Goal: Task Accomplishment & Management: Complete application form

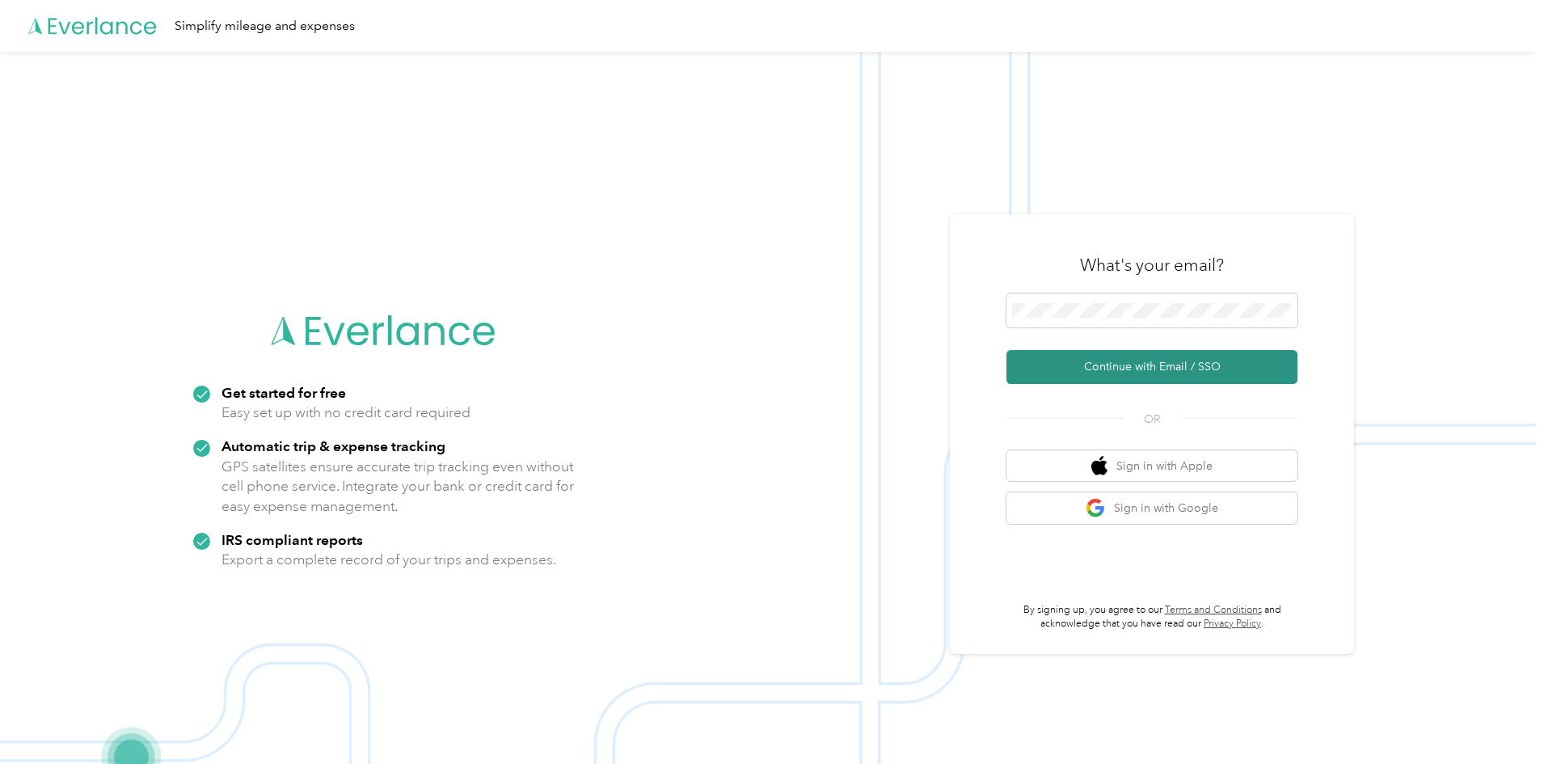
click at [1140, 370] on button "Continue with Email / SSO" at bounding box center [1152, 367] width 291 height 34
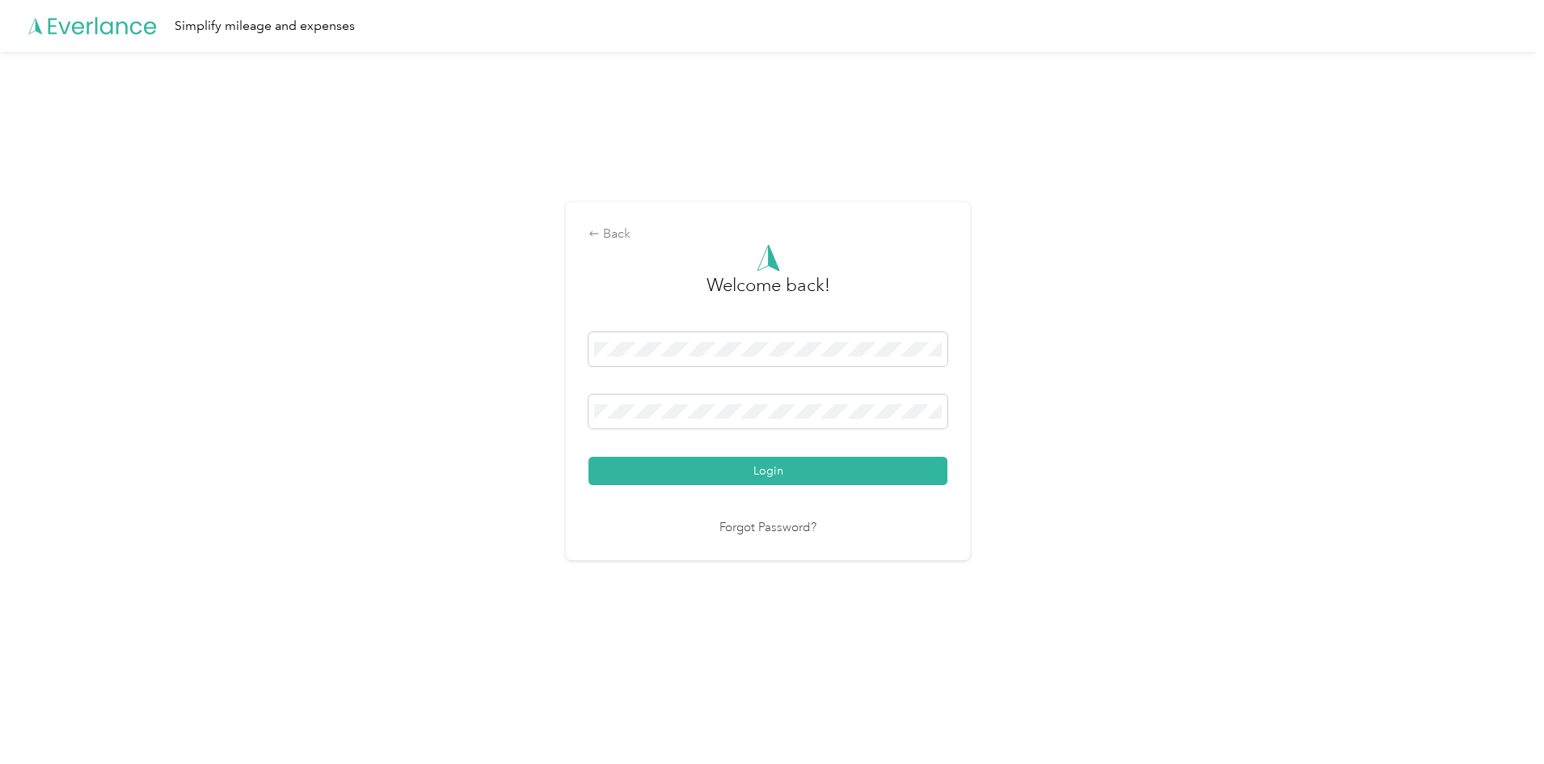
click at [589, 457] on button "Login" at bounding box center [768, 471] width 359 height 28
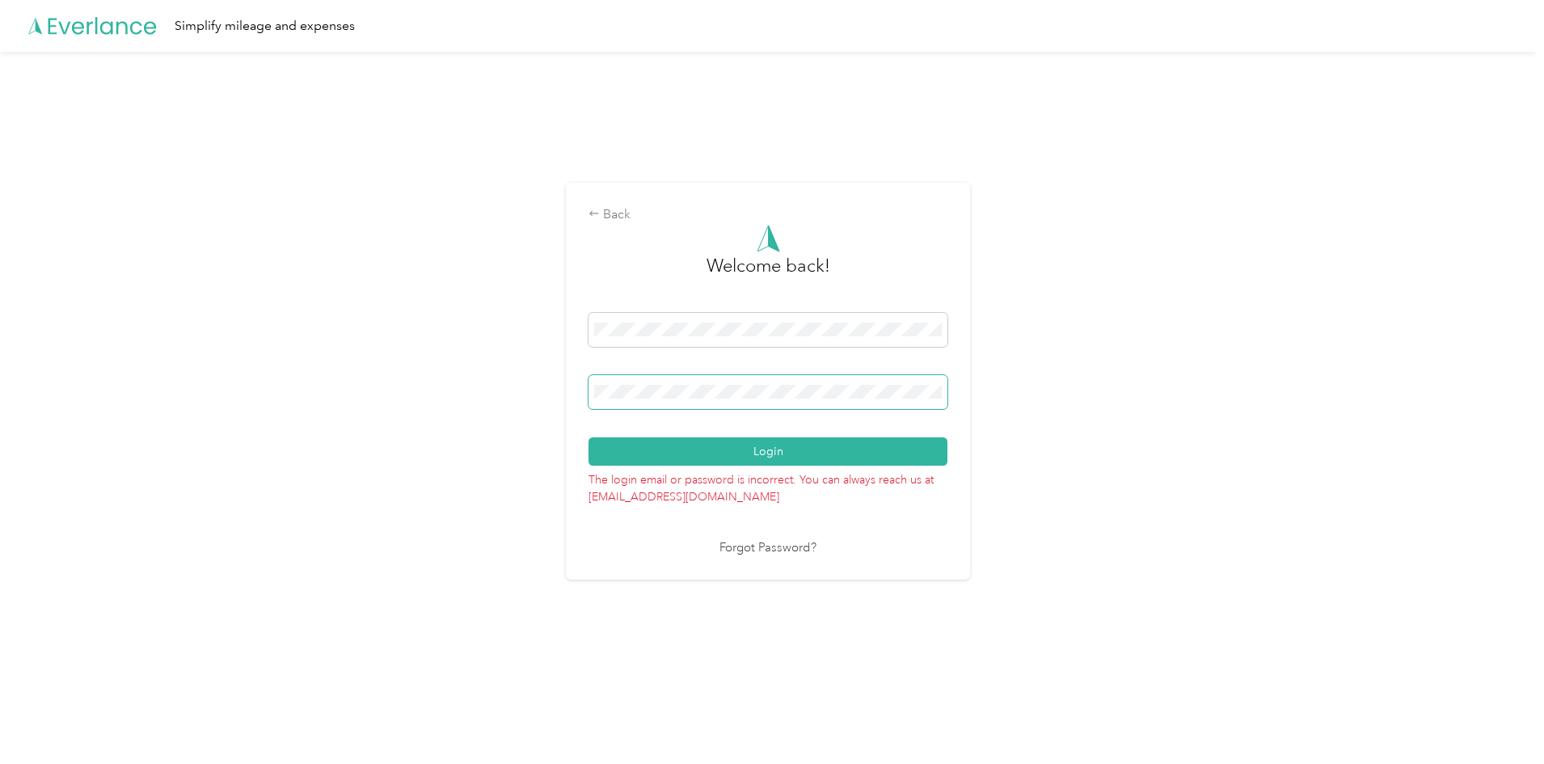
click at [589, 437] on button "Login" at bounding box center [768, 451] width 359 height 28
click at [490, 376] on div "Back Welcome back! Login The login email or password is incorrect. You can alwa…" at bounding box center [768, 388] width 1536 height 673
click at [589, 437] on button "Login" at bounding box center [768, 451] width 359 height 28
click at [784, 552] on link "Forgot Password?" at bounding box center [768, 548] width 97 height 19
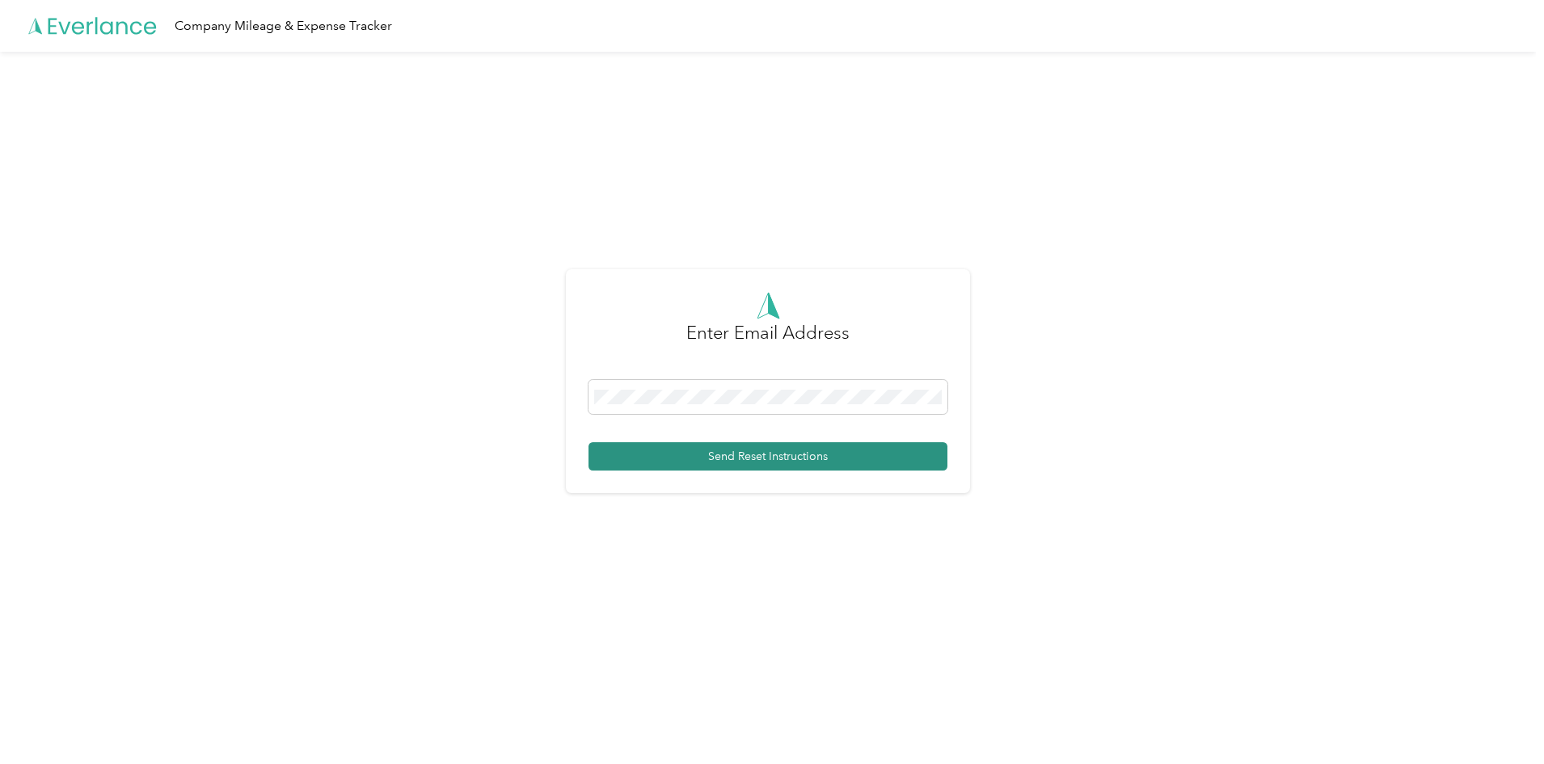
click at [769, 466] on button "Send Reset Instructions" at bounding box center [768, 456] width 359 height 28
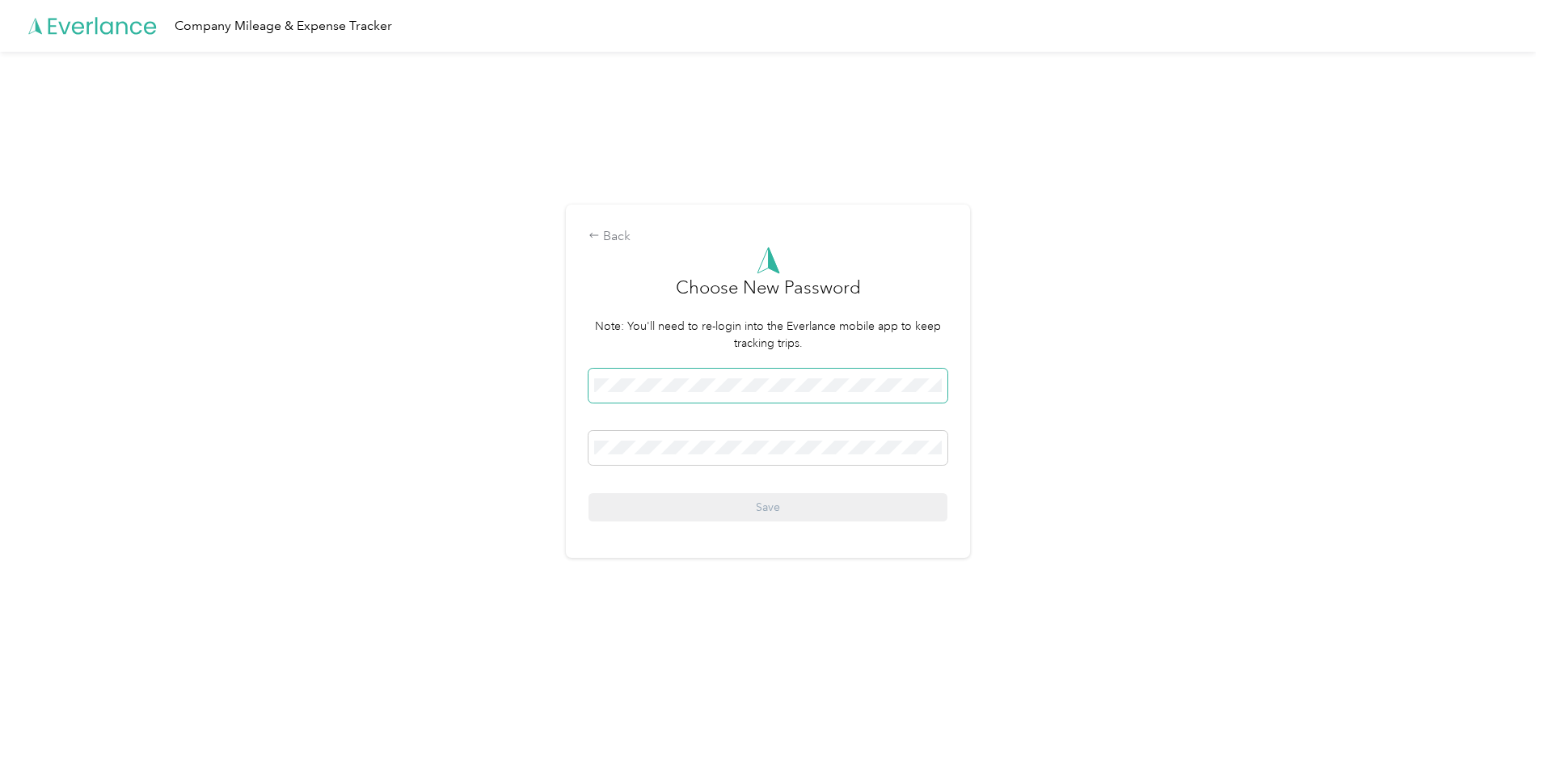
click at [707, 393] on span at bounding box center [768, 386] width 359 height 34
click at [682, 455] on span at bounding box center [768, 448] width 359 height 34
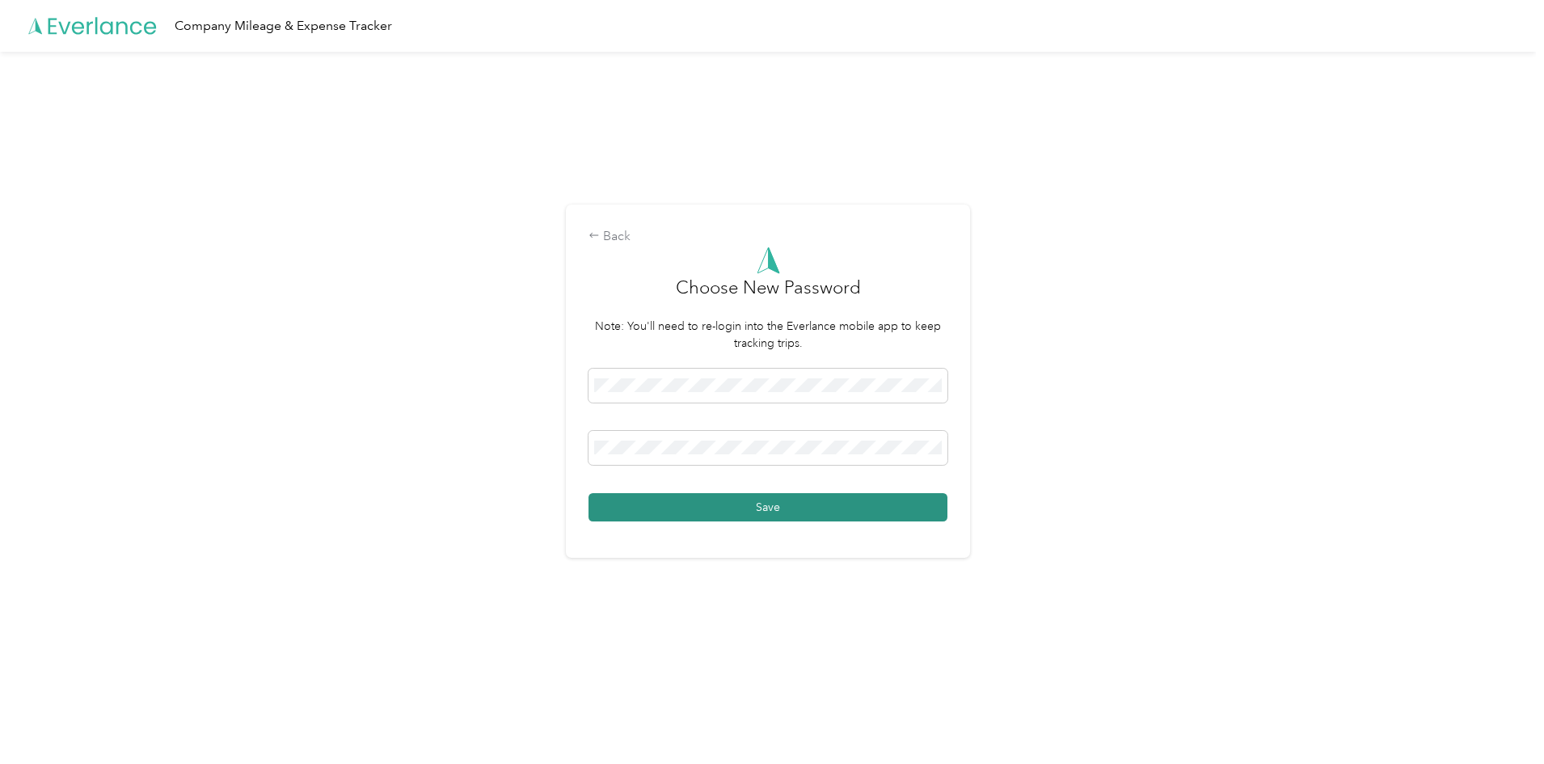
click at [787, 510] on button "Save" at bounding box center [768, 507] width 359 height 28
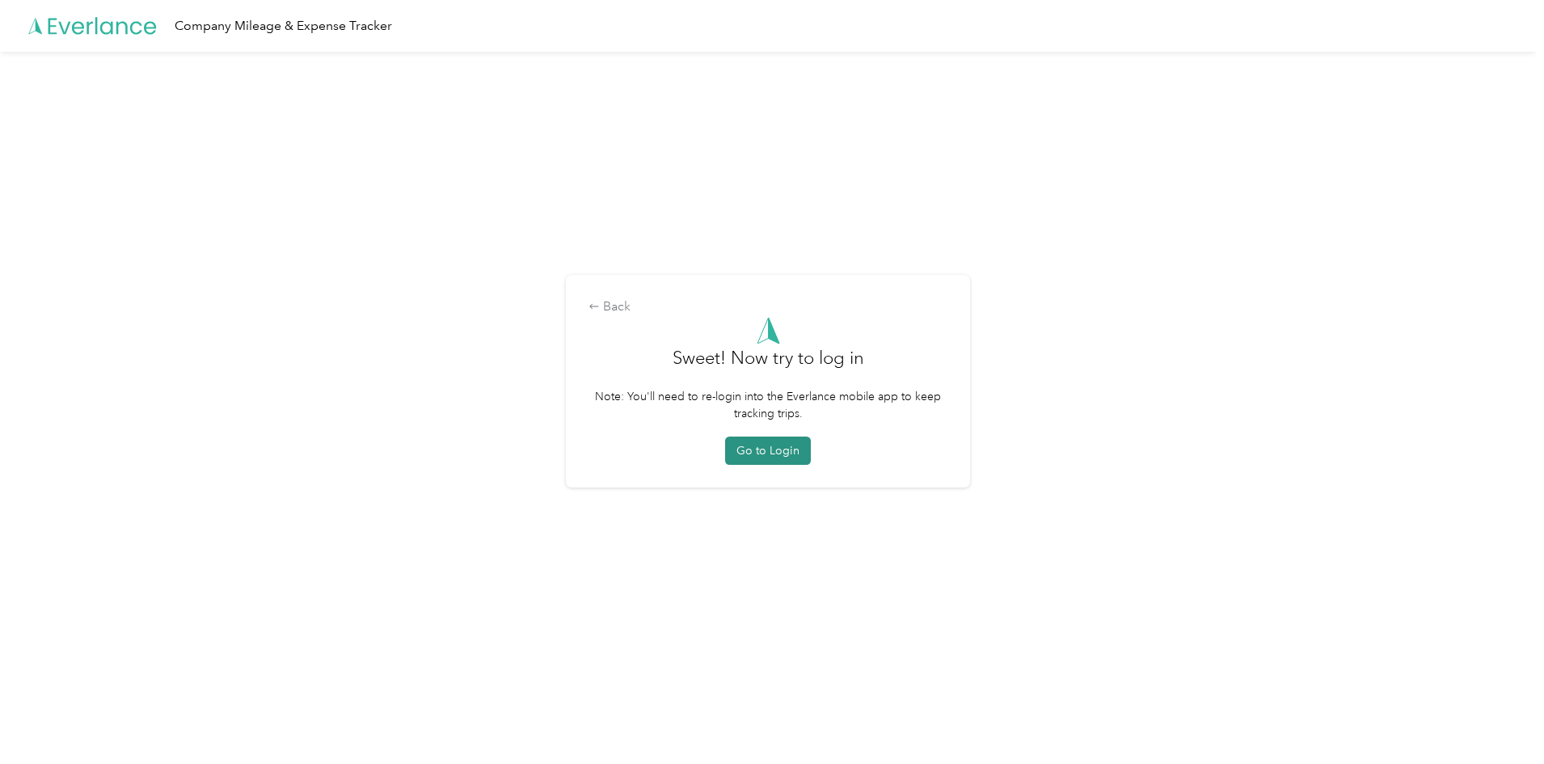
click at [784, 448] on button "Go to Login" at bounding box center [768, 451] width 86 height 28
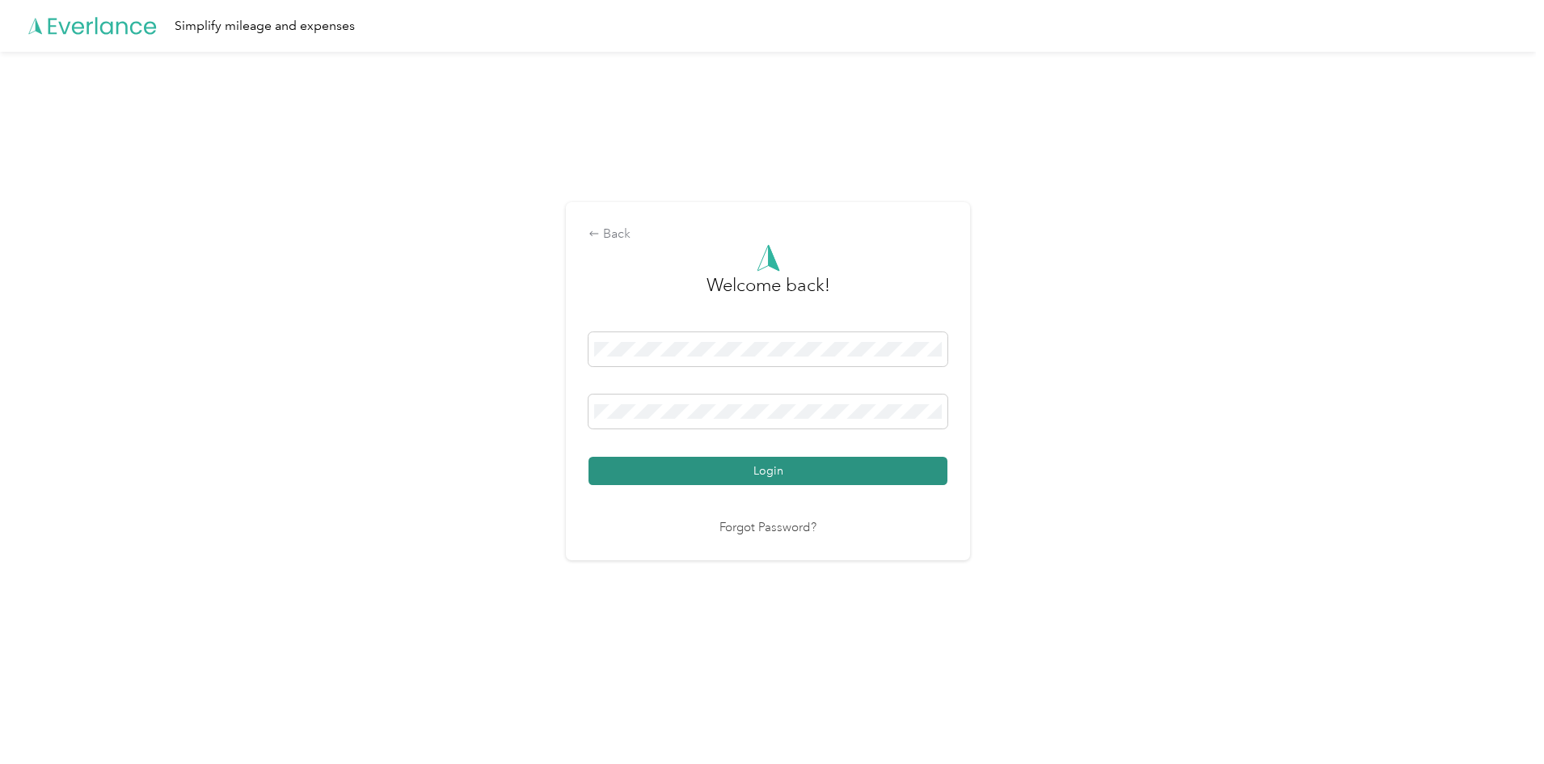
click at [782, 484] on button "Login" at bounding box center [768, 471] width 359 height 28
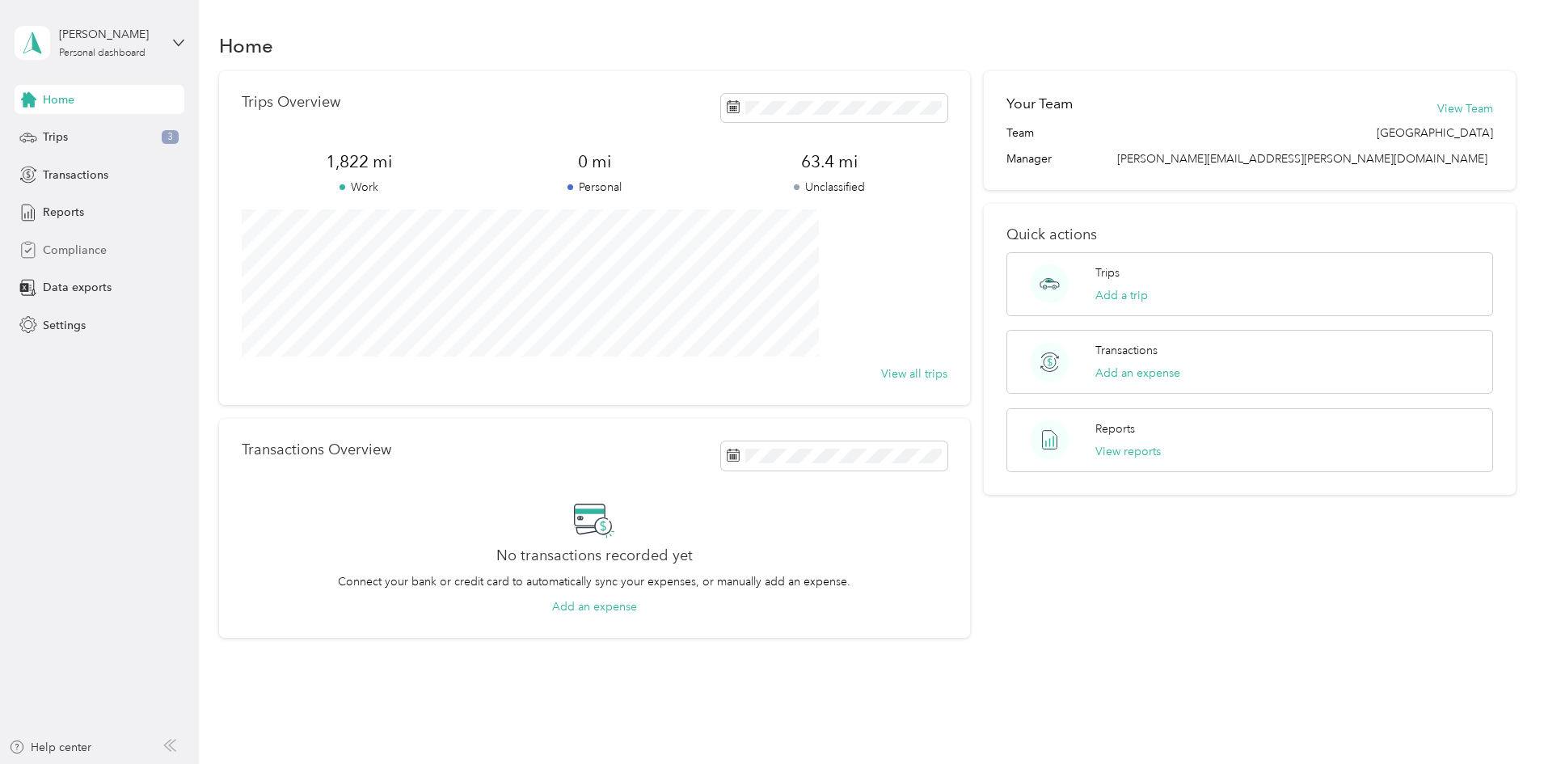
click at [87, 252] on span "Compliance" at bounding box center [75, 250] width 64 height 17
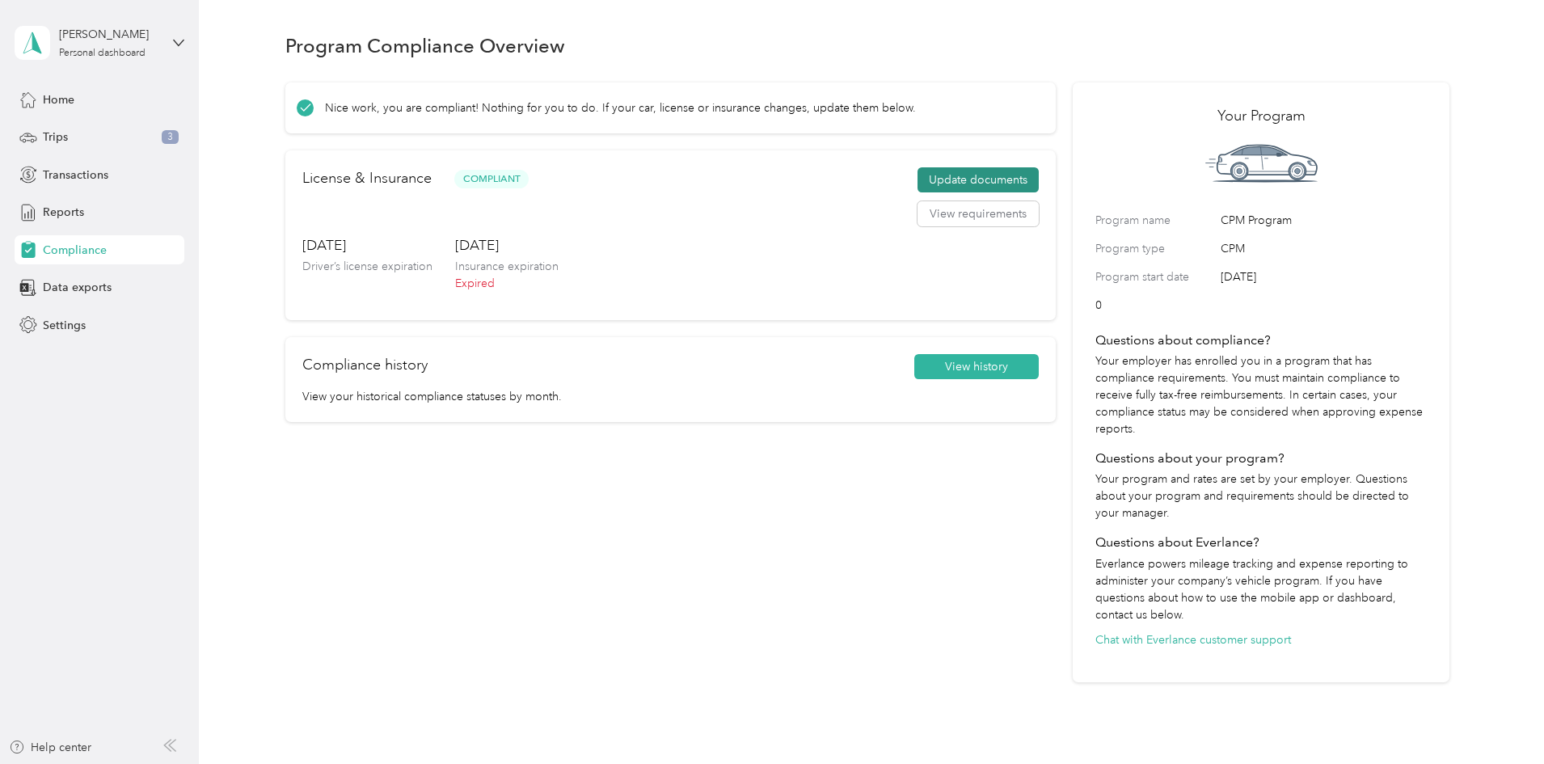
click at [940, 193] on button "Update documents" at bounding box center [978, 180] width 121 height 26
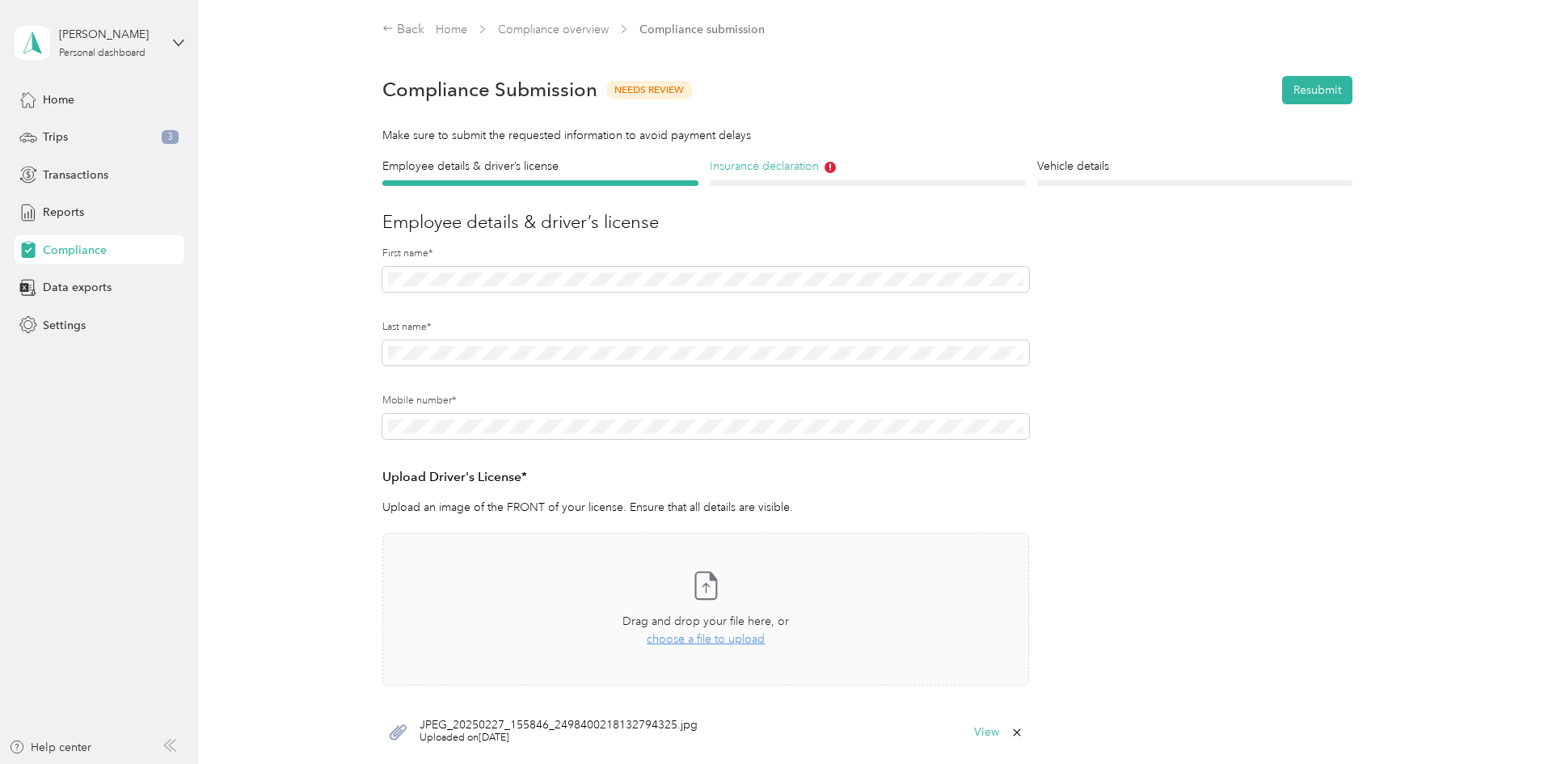
click at [786, 162] on h4 "Insurance declaration" at bounding box center [868, 166] width 316 height 17
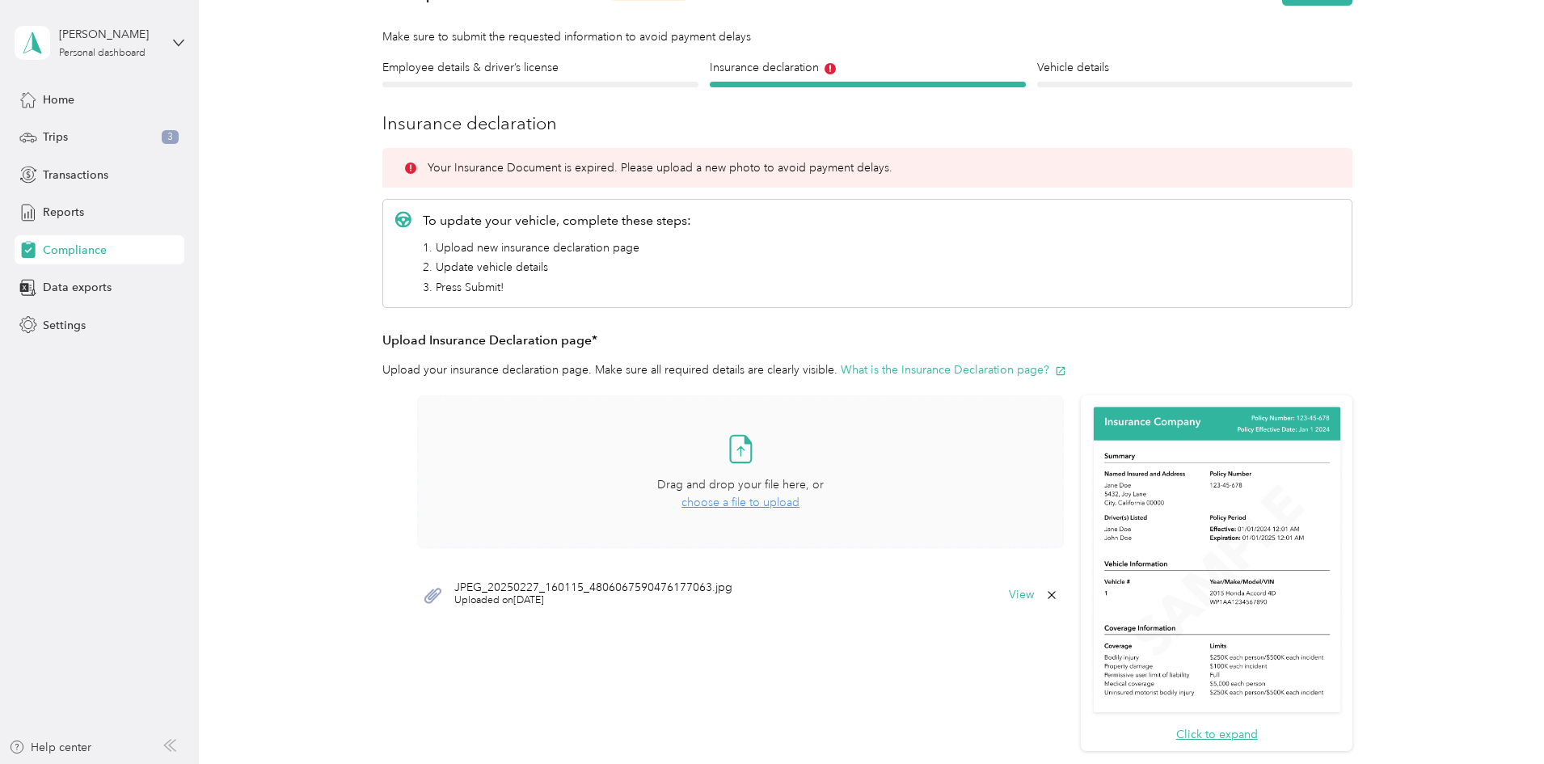
scroll to position [108, 0]
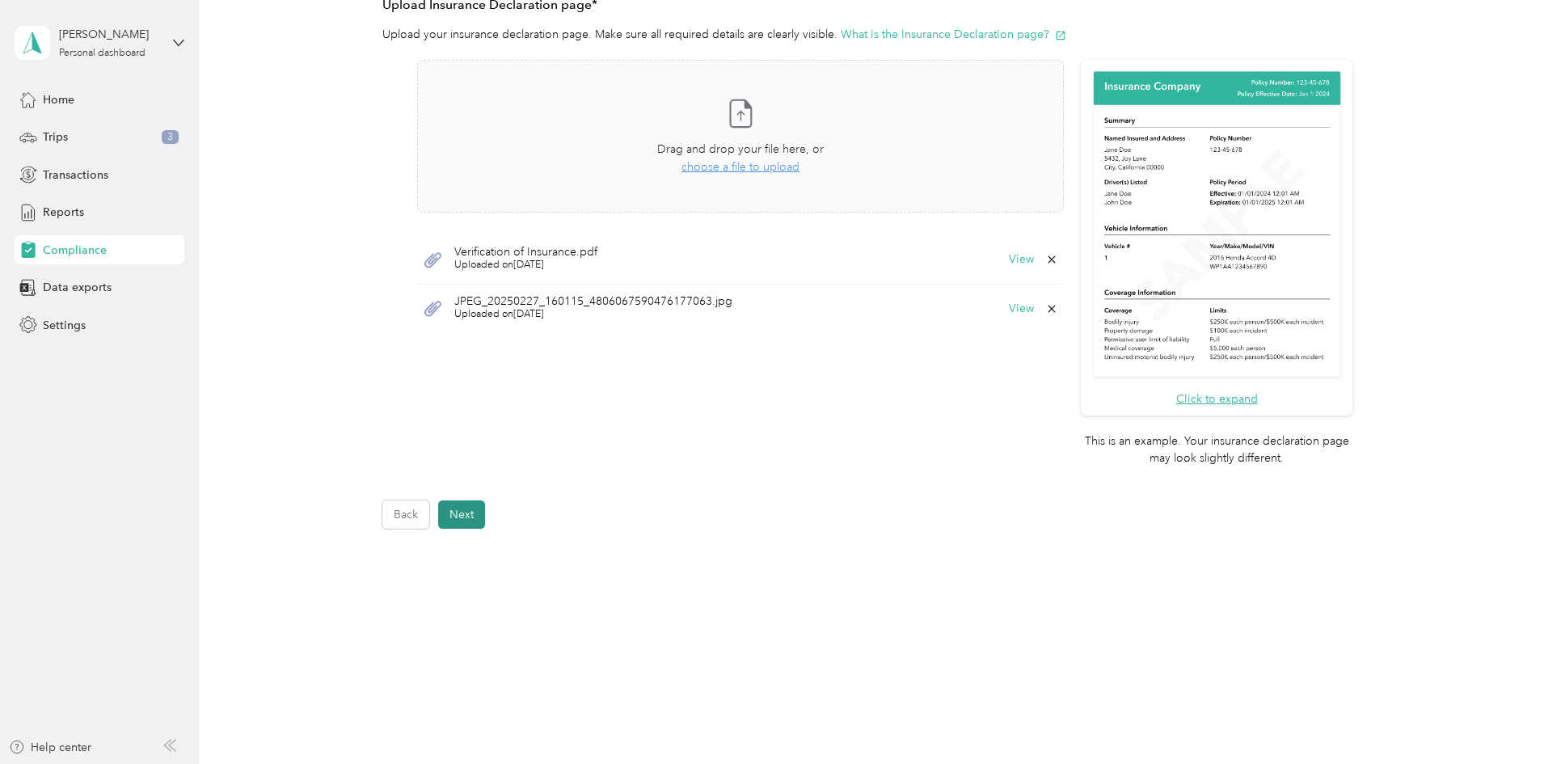
click at [440, 511] on button "Next" at bounding box center [461, 515] width 47 height 28
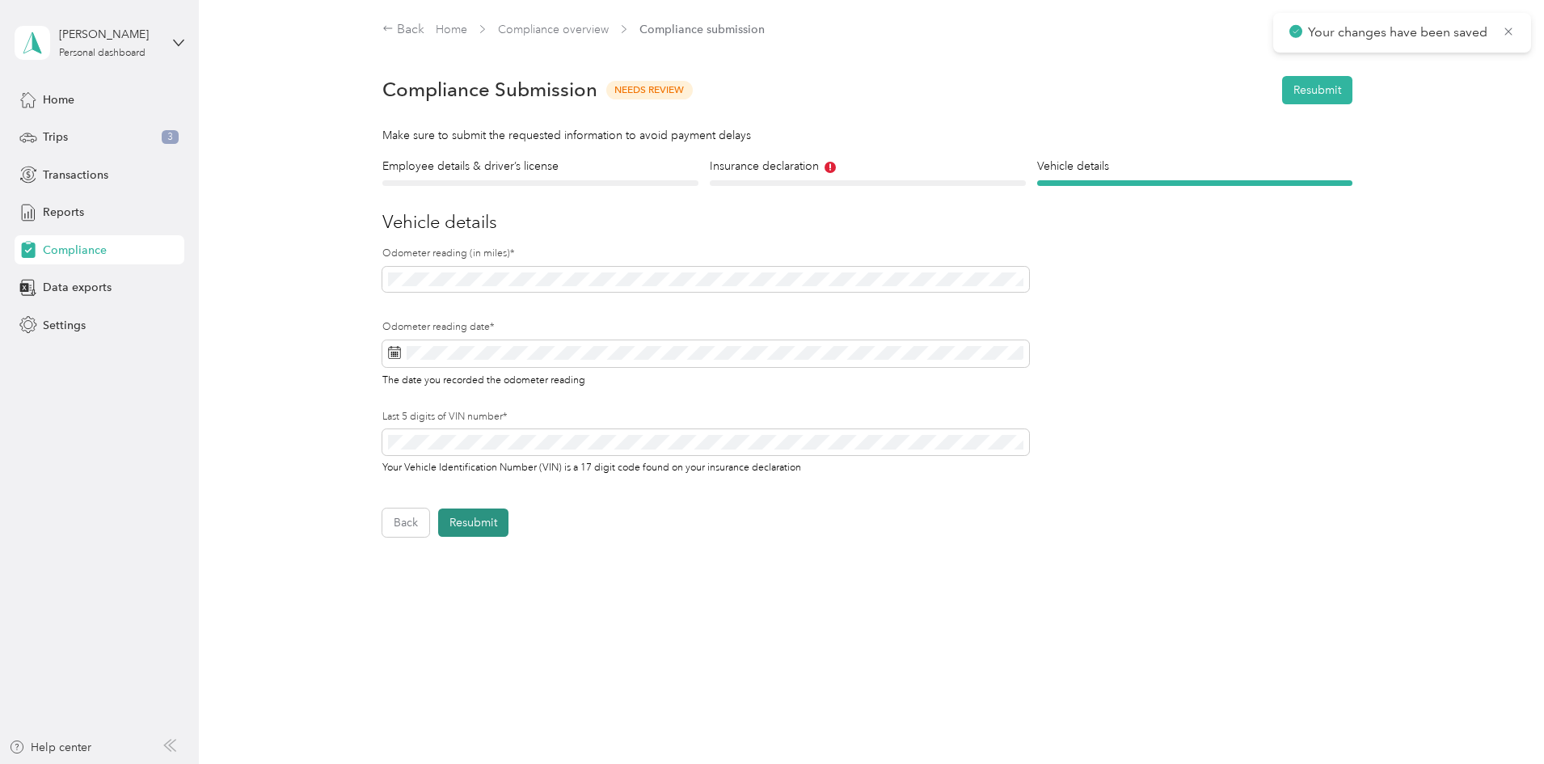
click at [472, 518] on button "Resubmit" at bounding box center [473, 523] width 70 height 28
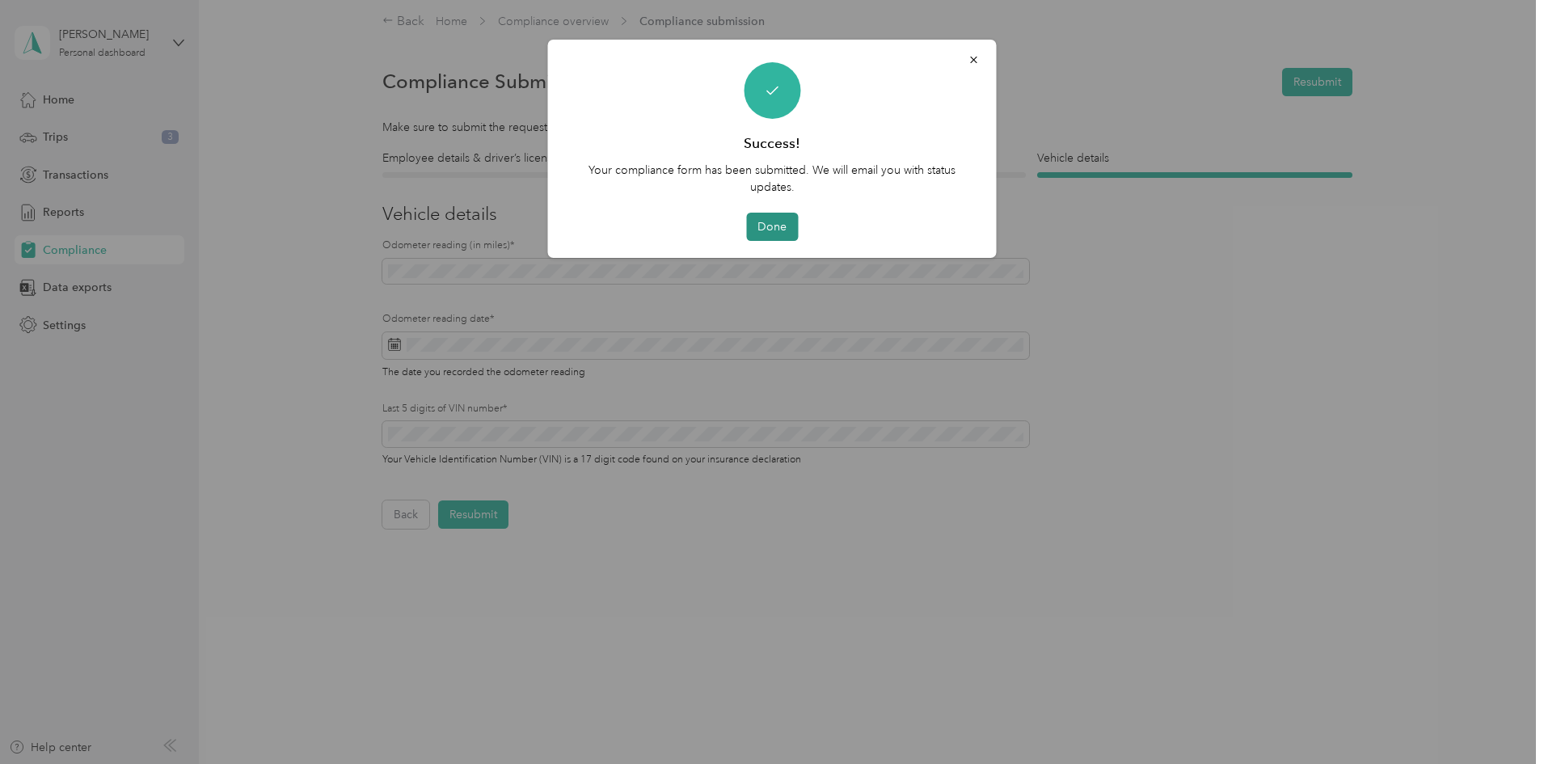
click at [786, 224] on button "Done" at bounding box center [772, 227] width 52 height 28
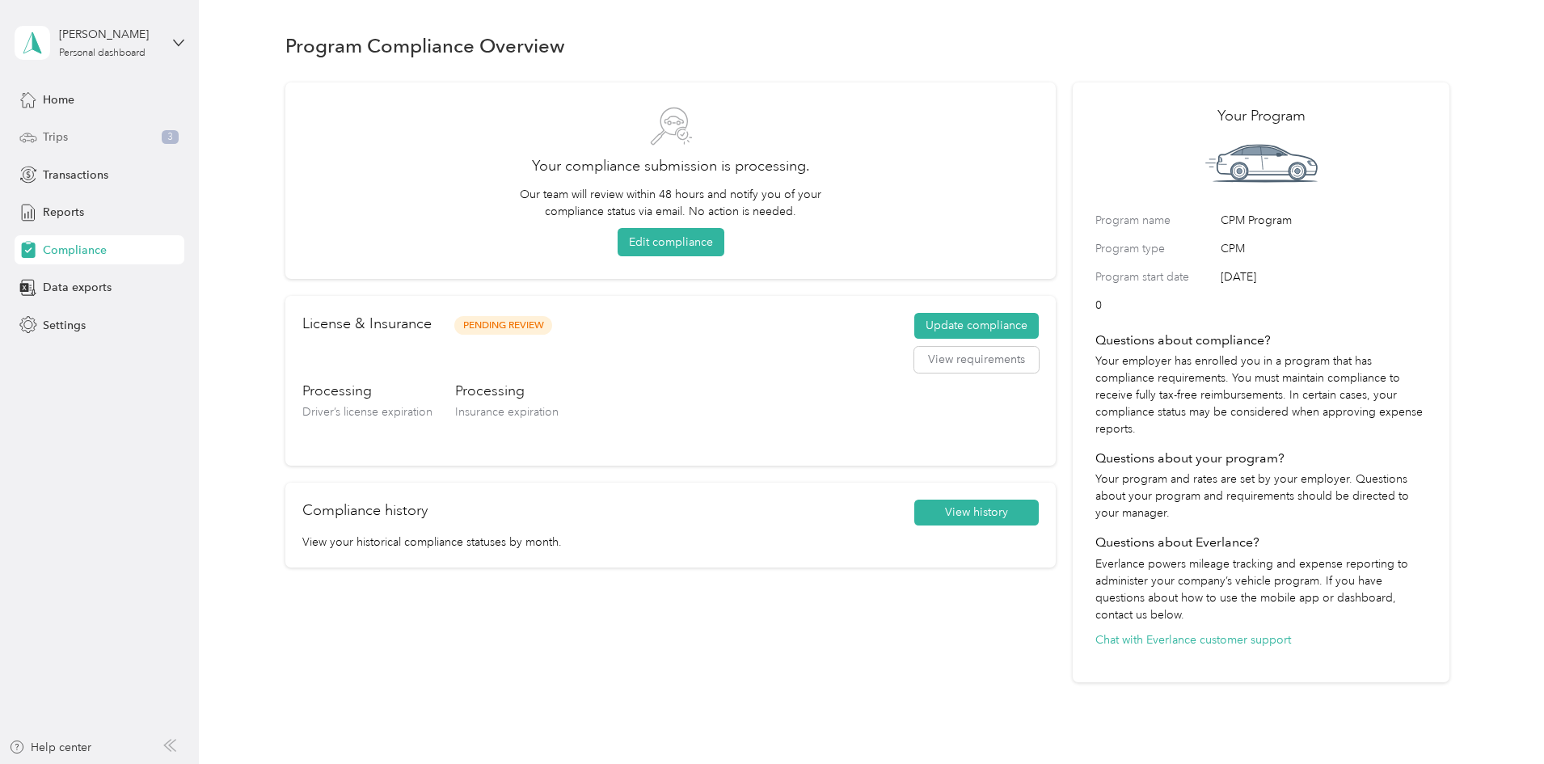
click at [57, 130] on span "Trips" at bounding box center [55, 137] width 25 height 17
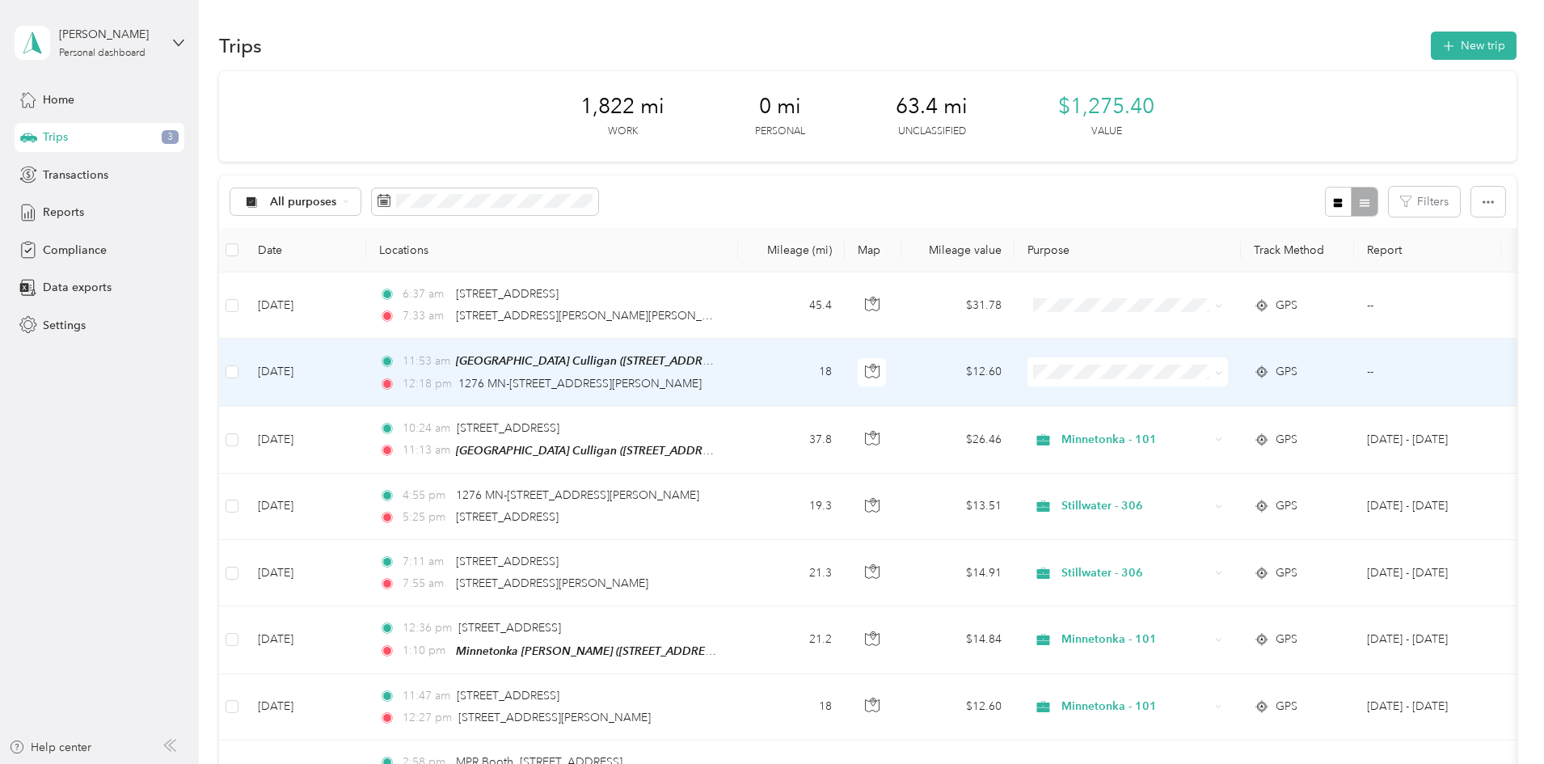
click at [1183, 382] on span at bounding box center [1128, 371] width 201 height 29
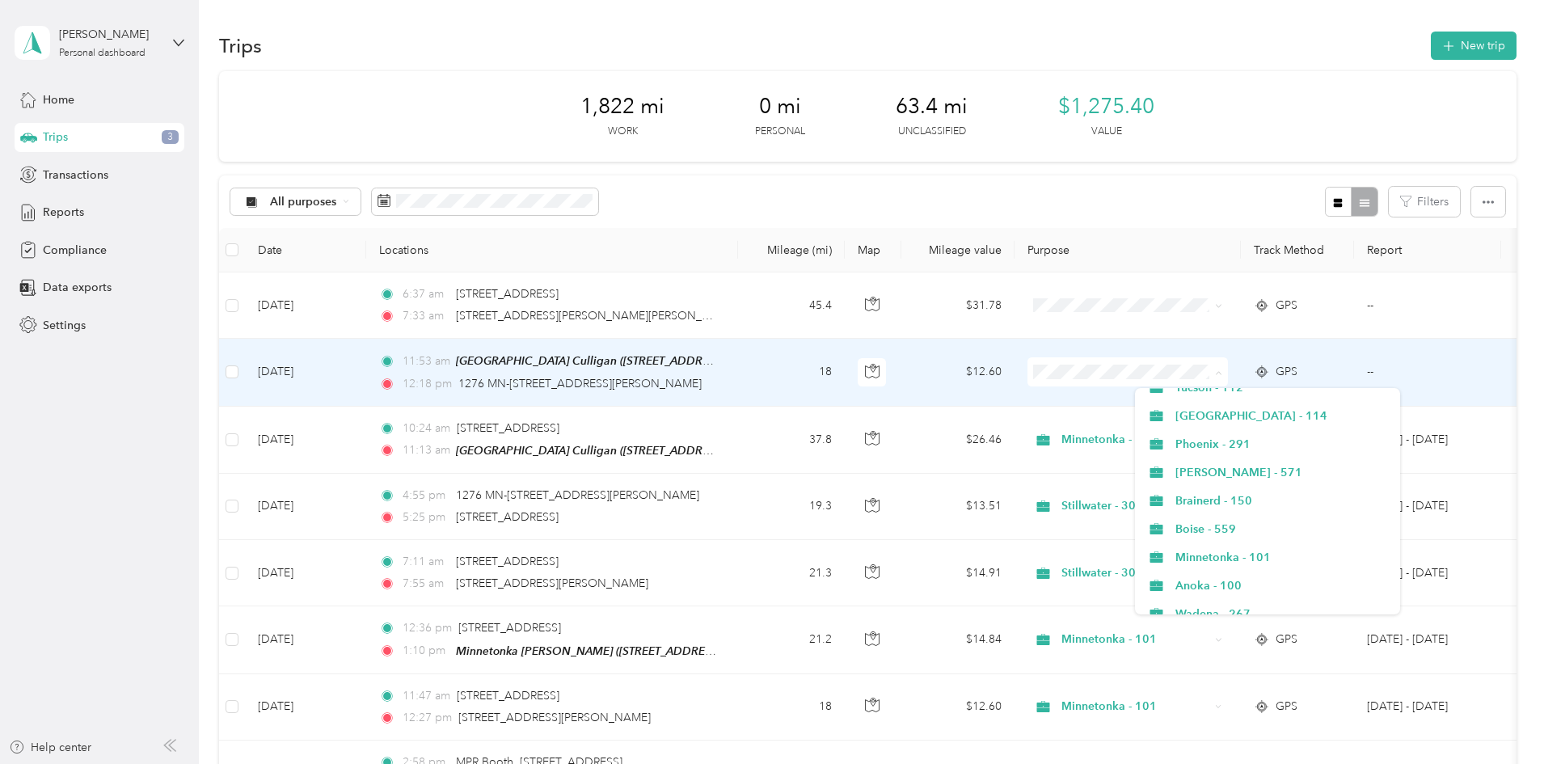
scroll to position [593, 0]
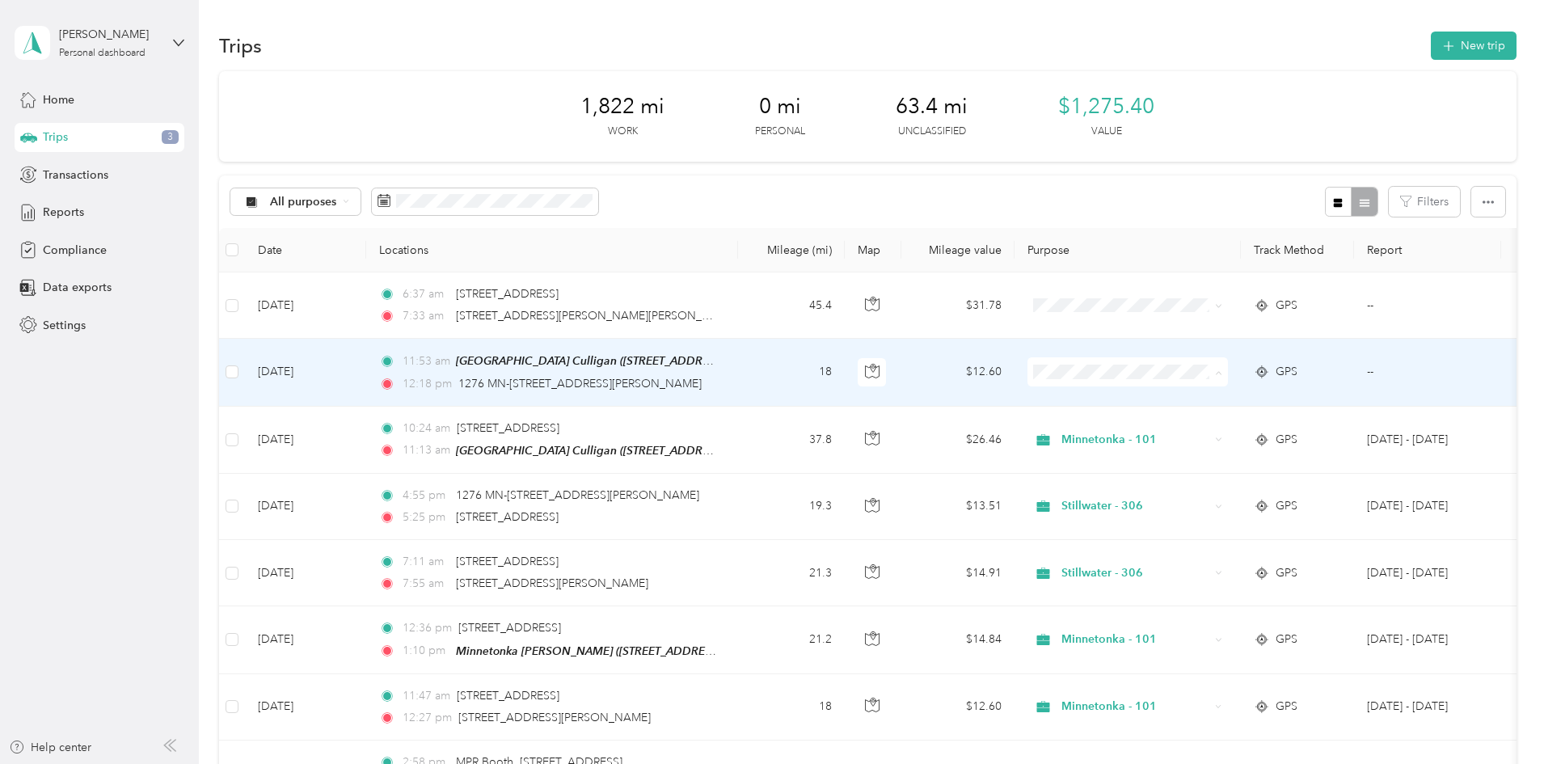
click at [1224, 537] on span "Minnetonka - 101" at bounding box center [1282, 545] width 213 height 17
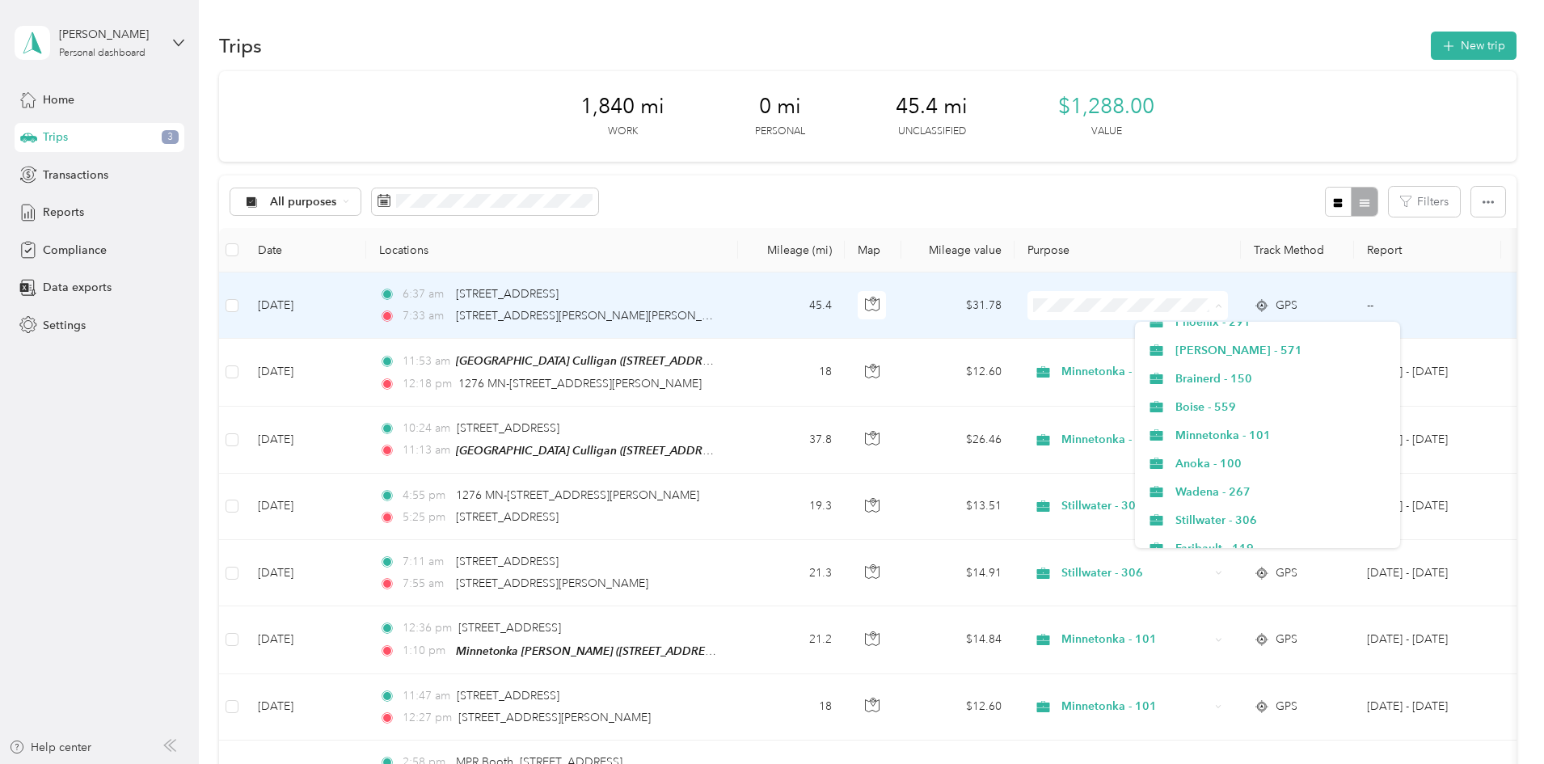
scroll to position [647, 0]
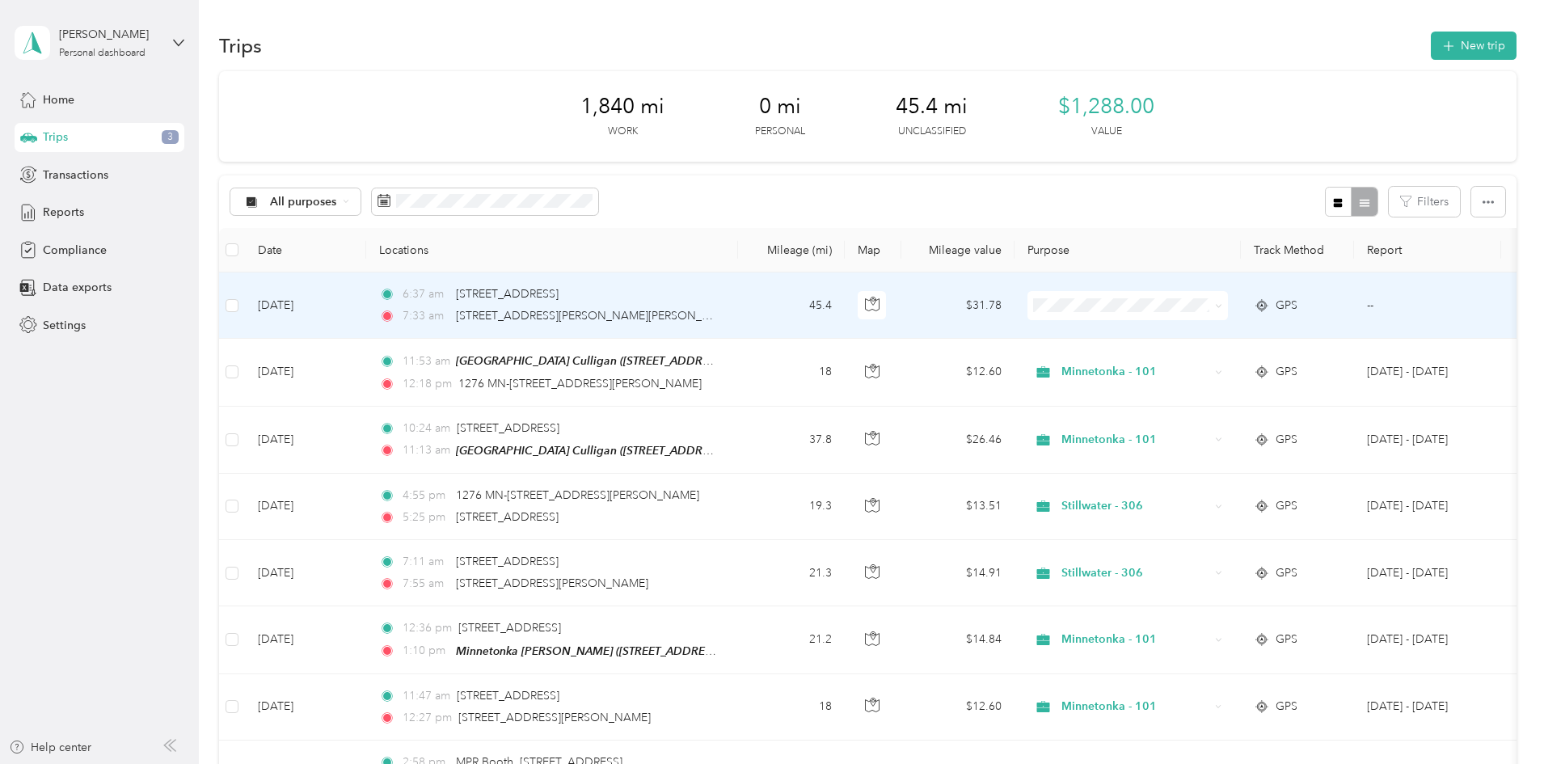
click at [1220, 419] on span "Minnetonka - 101" at bounding box center [1282, 420] width 213 height 17
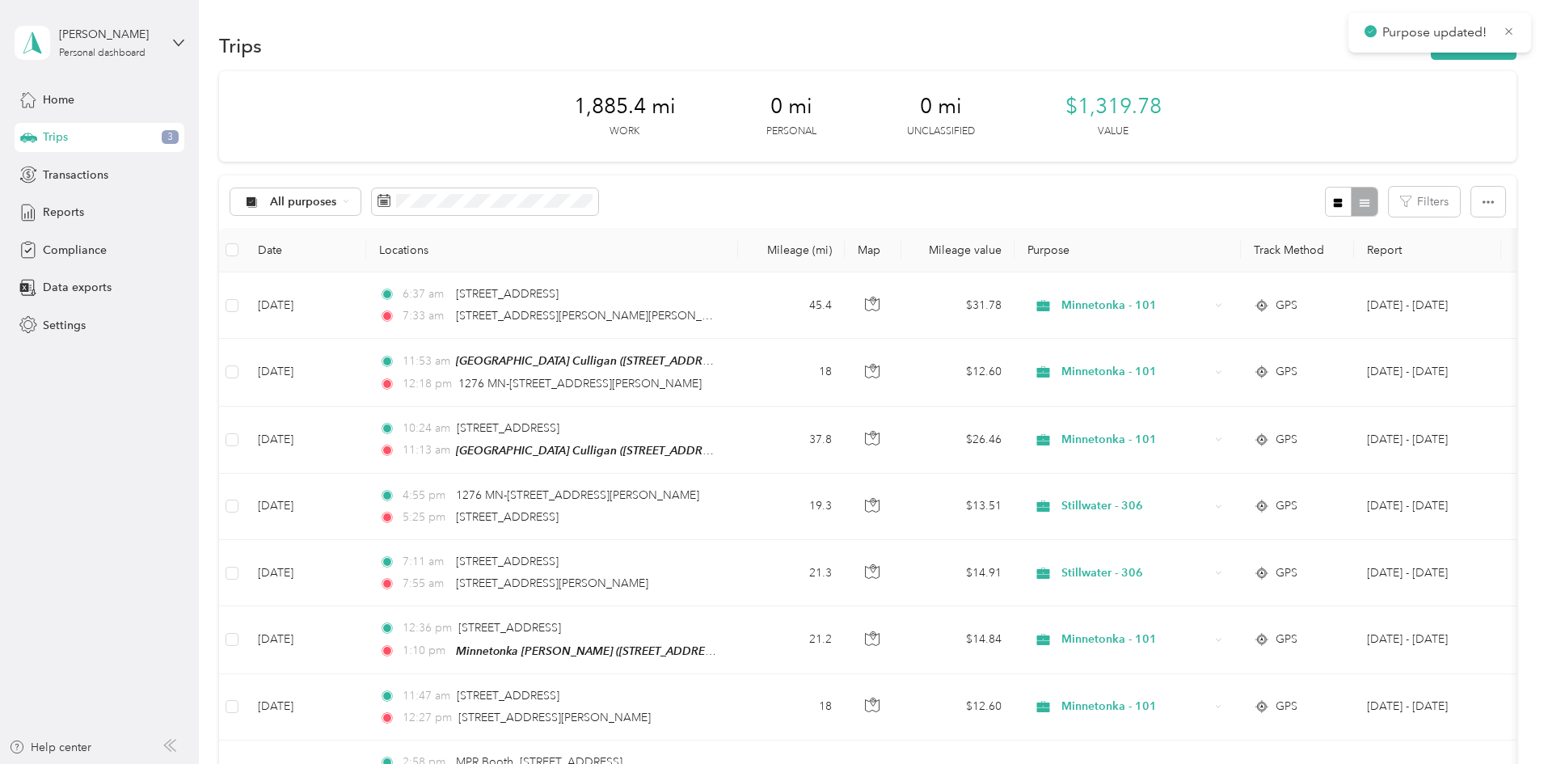
click at [912, 28] on div "Trips New trip" at bounding box center [868, 45] width 1298 height 34
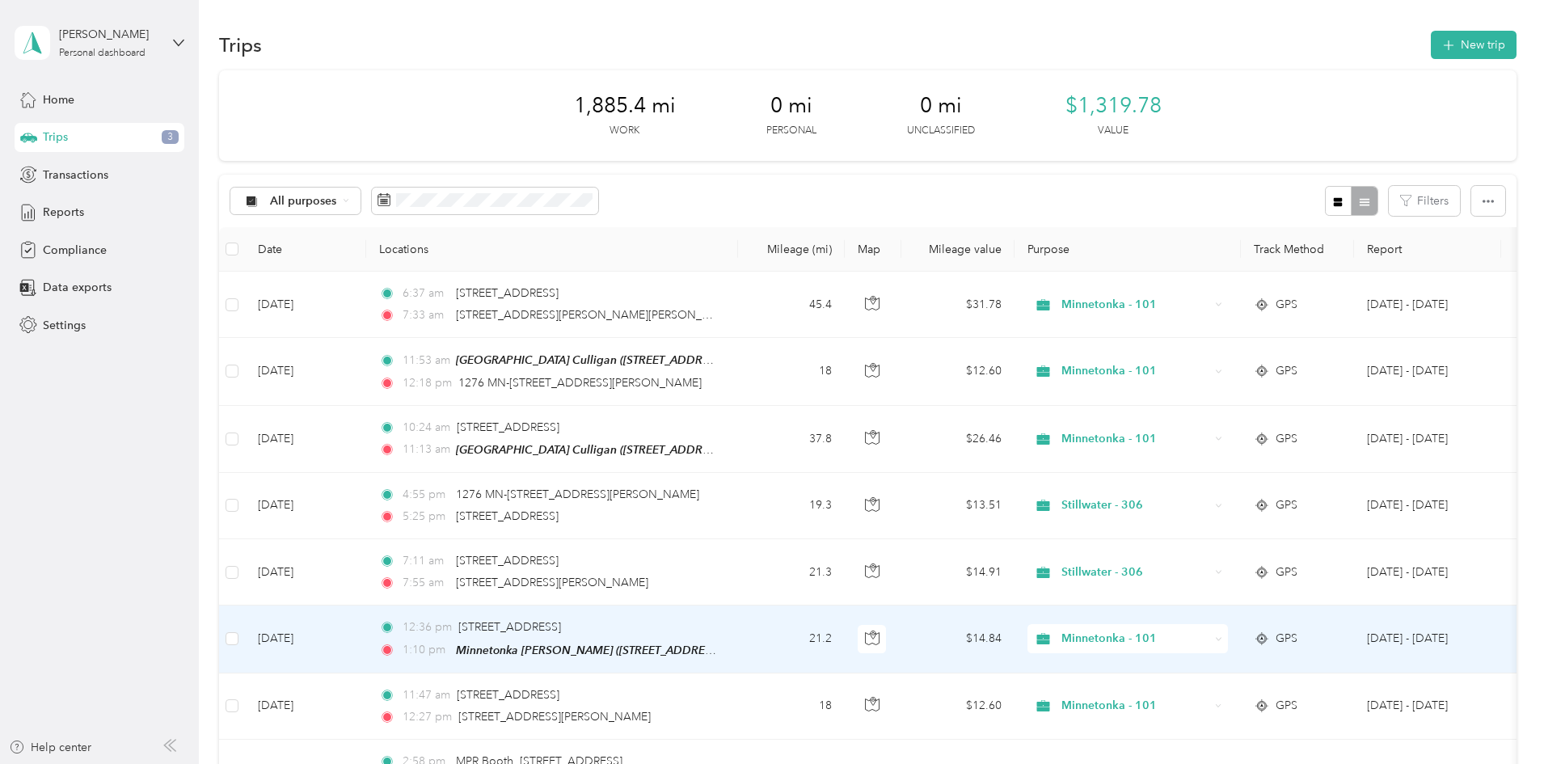
scroll to position [0, 0]
